Goal: Check status: Check status

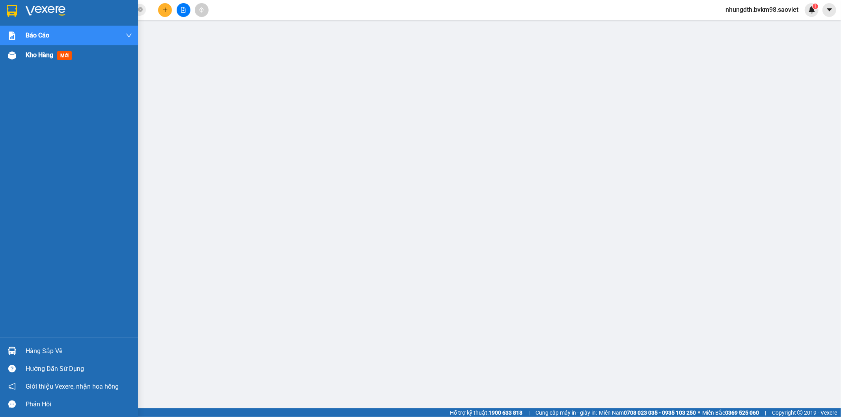
click at [26, 58] on span "Kho hàng" at bounding box center [40, 54] width 28 height 7
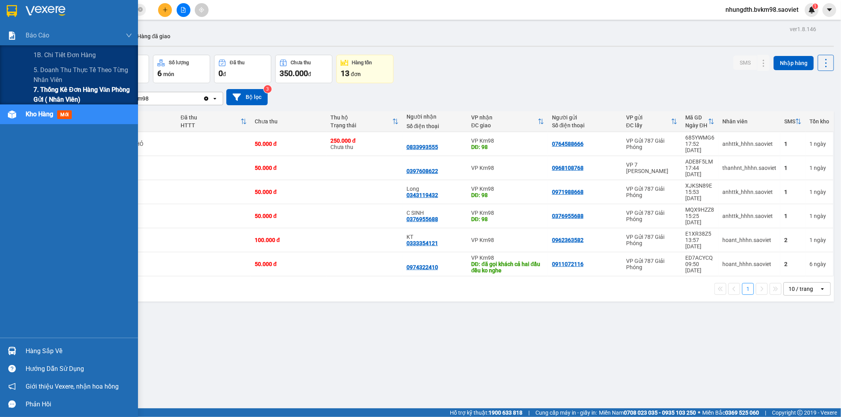
click at [61, 95] on span "7. Thống kê đơn hàng văn phòng gửi ( Nhân viên)" at bounding box center [83, 95] width 99 height 20
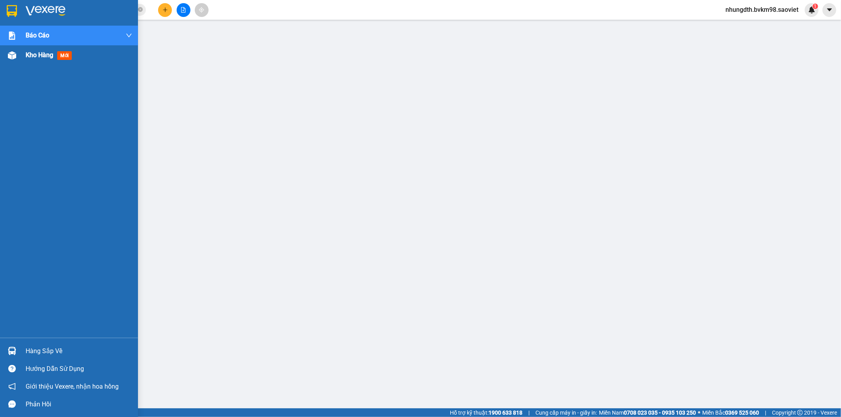
click at [38, 54] on span "Kho hàng" at bounding box center [40, 54] width 28 height 7
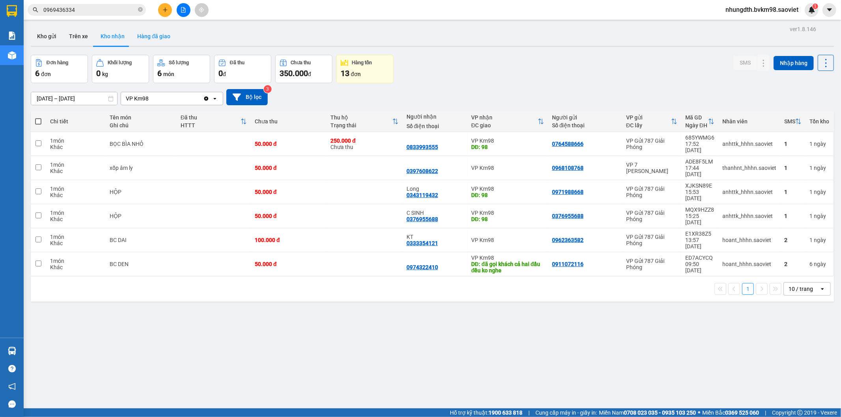
click at [159, 34] on button "Hàng đã giao" at bounding box center [154, 36] width 46 height 19
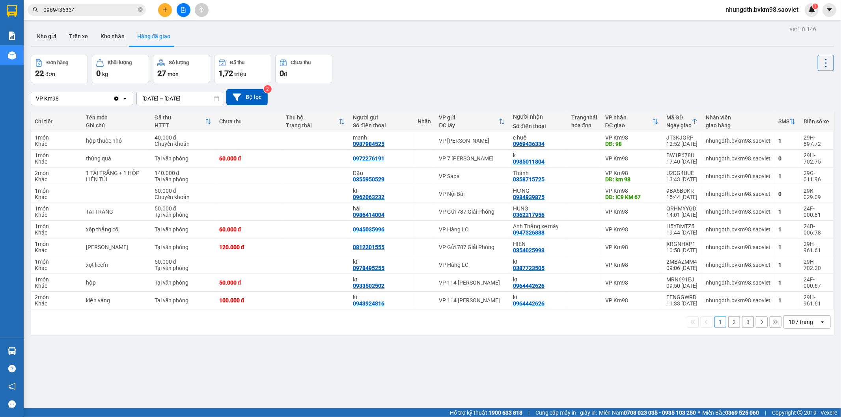
click at [183, 95] on input "[DATE] – [DATE]" at bounding box center [180, 98] width 86 height 13
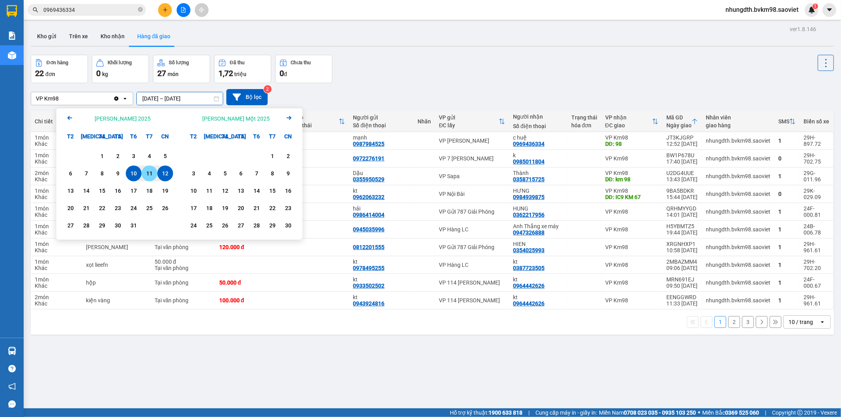
click at [148, 167] on div "11" at bounding box center [150, 174] width 16 height 16
type input "[DATE] – [DATE]"
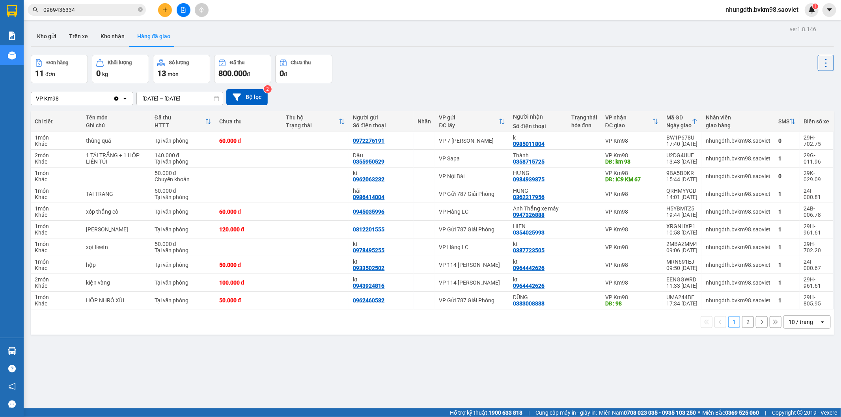
click at [742, 322] on button "2" at bounding box center [748, 322] width 12 height 12
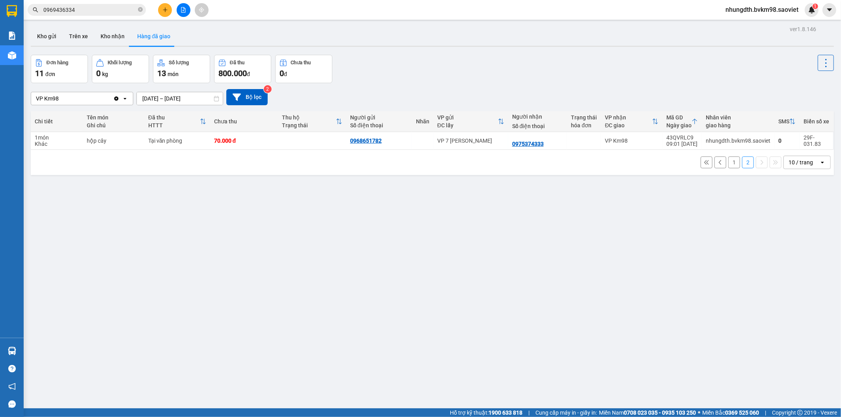
click at [728, 164] on button "1" at bounding box center [734, 162] width 12 height 12
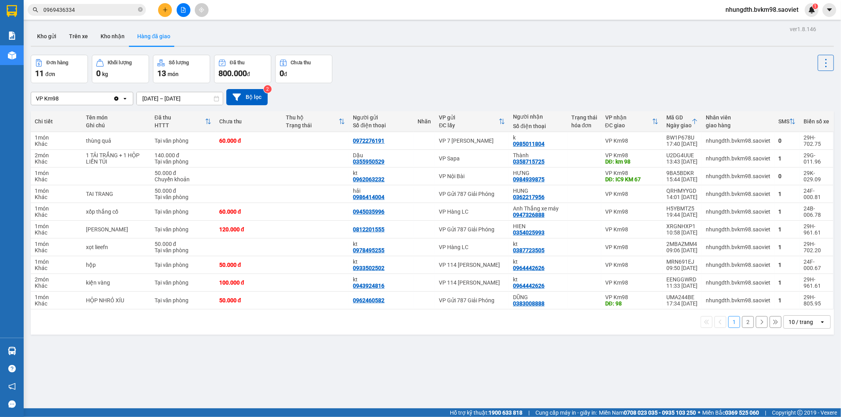
click at [742, 324] on button "2" at bounding box center [748, 322] width 12 height 12
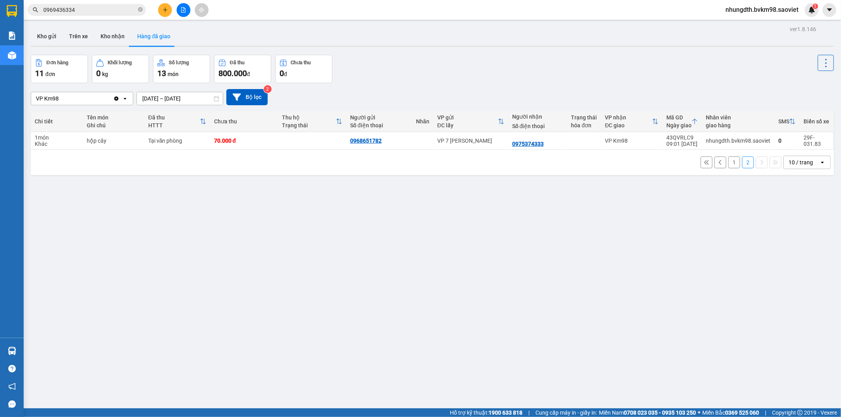
click at [728, 164] on button "1" at bounding box center [734, 162] width 12 height 12
